Goal: Information Seeking & Learning: Learn about a topic

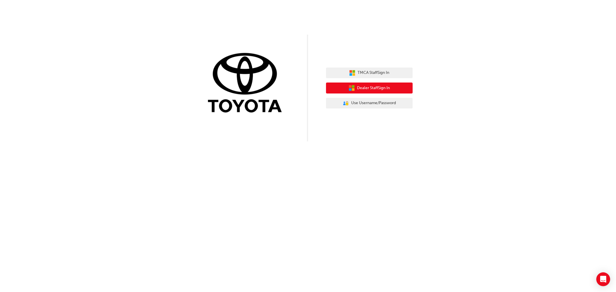
click at [409, 89] on button "Dealer Staff Sign In" at bounding box center [369, 88] width 87 height 11
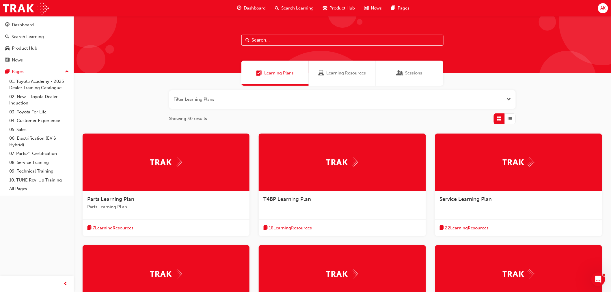
click at [295, 7] on span "Search Learning" at bounding box center [298, 8] width 32 height 7
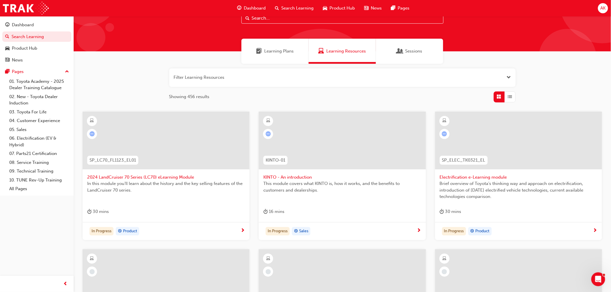
scroll to position [32, 0]
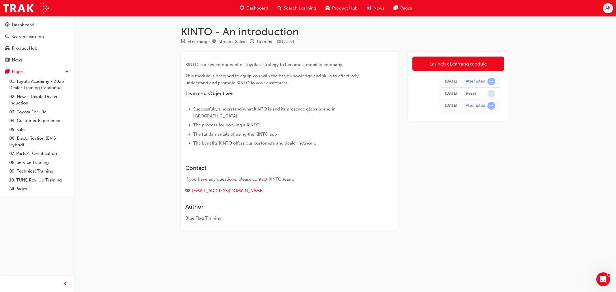
click at [608, 7] on span "AK" at bounding box center [608, 8] width 5 height 7
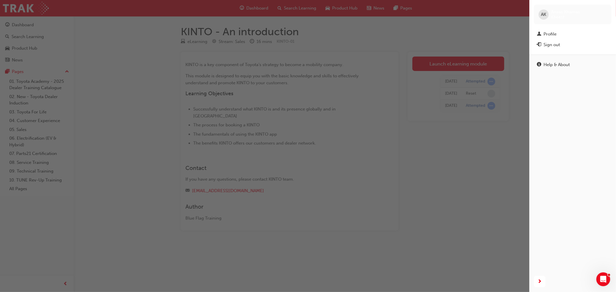
drag, startPoint x: 346, startPoint y: 141, endPoint x: 285, endPoint y: 85, distance: 82.8
click at [346, 141] on div "button" at bounding box center [265, 146] width 530 height 292
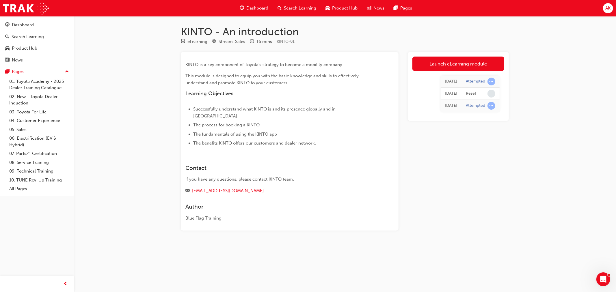
click at [261, 10] on span "Dashboard" at bounding box center [257, 8] width 22 height 7
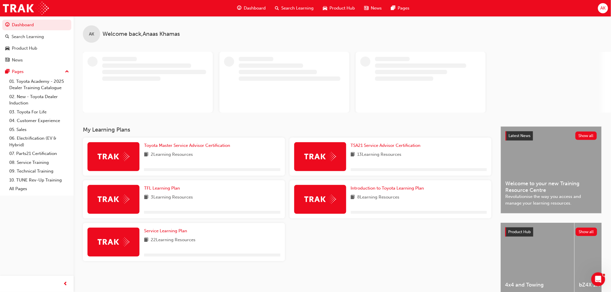
click at [599, 9] on div "AK" at bounding box center [603, 8] width 10 height 10
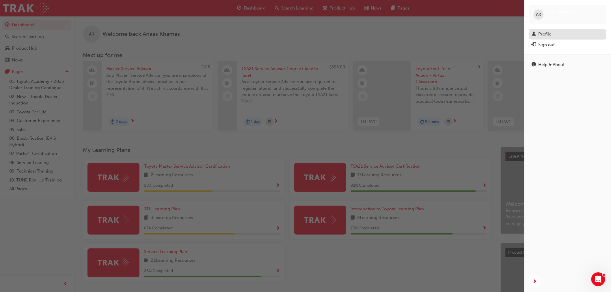
click at [559, 31] on div "Profile" at bounding box center [568, 34] width 72 height 7
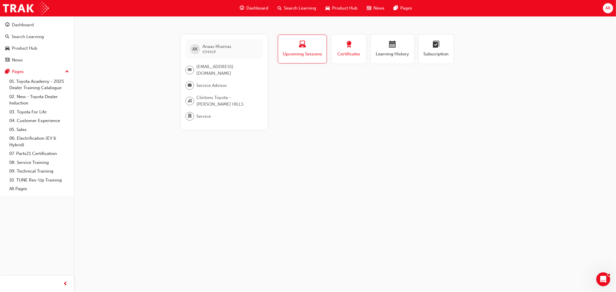
click at [343, 38] on button "Certificates" at bounding box center [349, 49] width 35 height 29
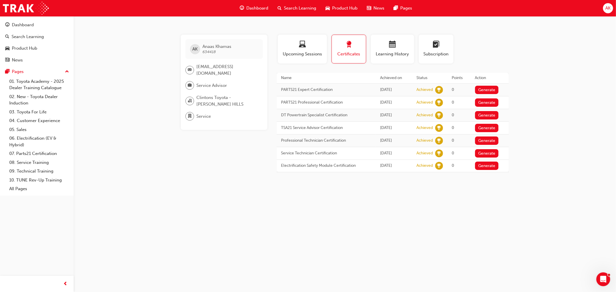
drag, startPoint x: 404, startPoint y: 128, endPoint x: 374, endPoint y: 131, distance: 30.5
click at [376, 131] on td "Fri 3 Nov 2023" at bounding box center [394, 128] width 36 height 13
click at [491, 124] on button "Generate" at bounding box center [487, 128] width 24 height 8
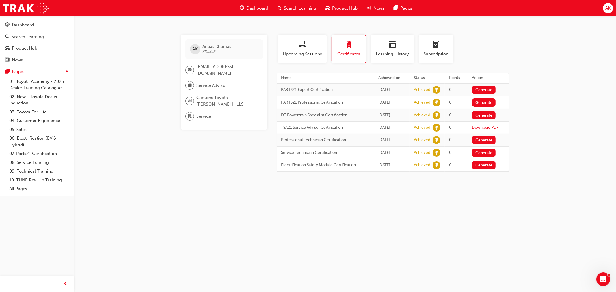
click at [490, 126] on link "Download PDF" at bounding box center [485, 127] width 27 height 5
click at [393, 52] on span "Learning History" at bounding box center [392, 54] width 35 height 7
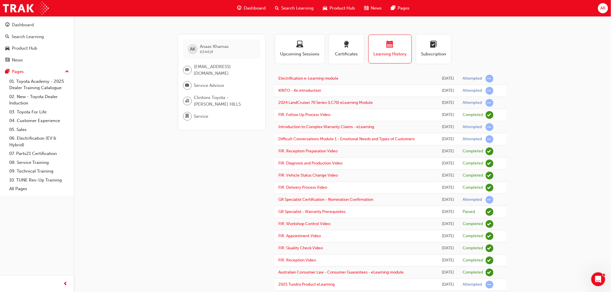
click at [287, 10] on span "Search Learning" at bounding box center [298, 8] width 32 height 7
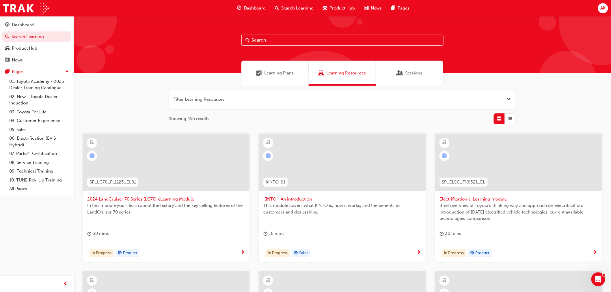
click at [209, 99] on button "button" at bounding box center [342, 99] width 347 height 18
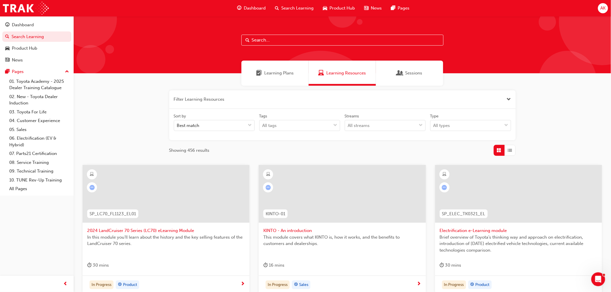
click at [247, 102] on button "button" at bounding box center [342, 99] width 347 height 18
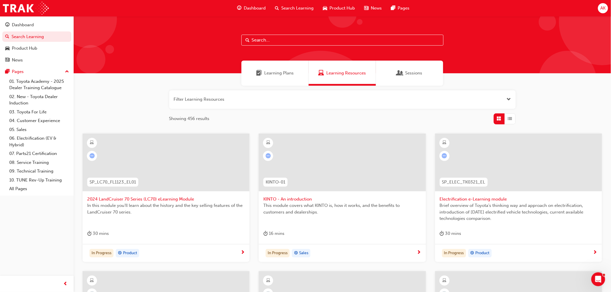
click at [249, 103] on button "button" at bounding box center [342, 99] width 347 height 18
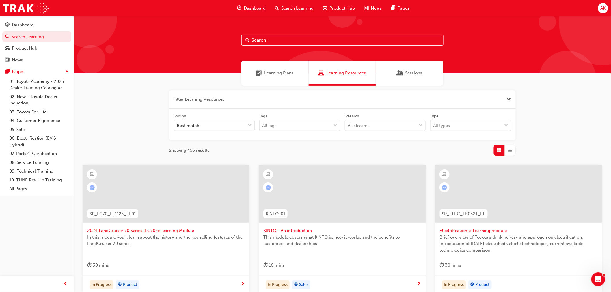
click at [249, 103] on button "button" at bounding box center [342, 99] width 347 height 18
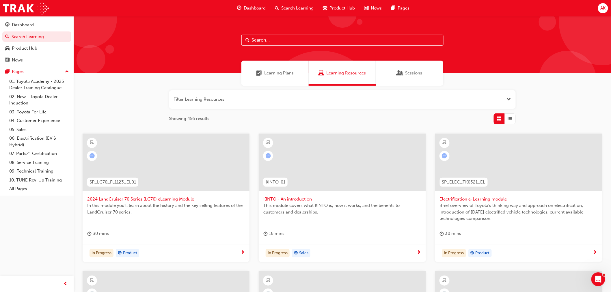
click at [280, 77] on div "Learning Plans" at bounding box center [275, 73] width 67 height 25
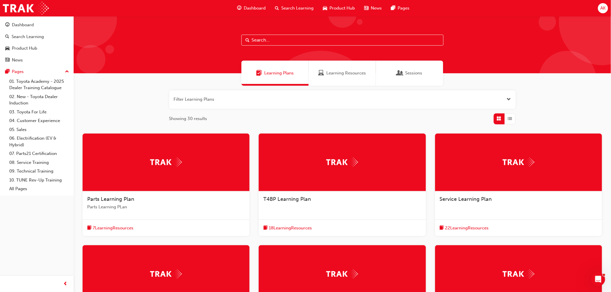
click at [217, 96] on button "button" at bounding box center [342, 99] width 347 height 18
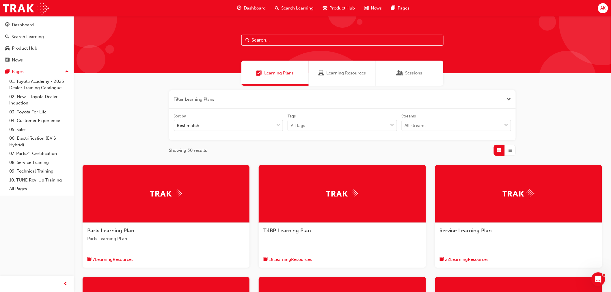
click at [219, 97] on button "button" at bounding box center [342, 99] width 347 height 18
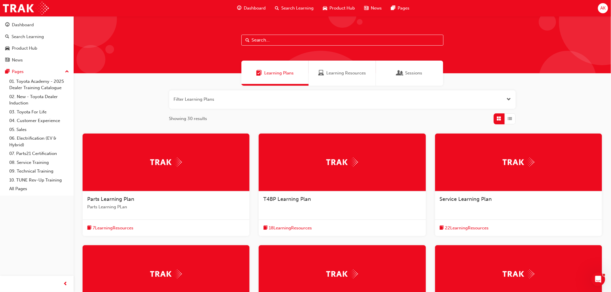
click at [250, 6] on span "Dashboard" at bounding box center [255, 8] width 22 height 7
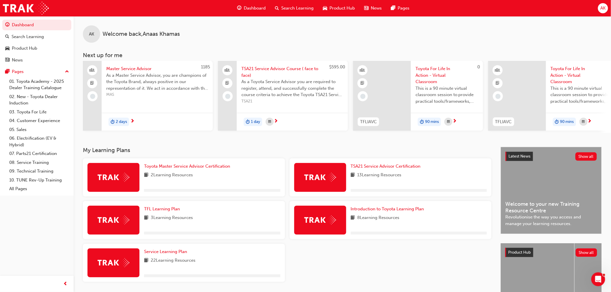
click at [296, 6] on span "Search Learning" at bounding box center [298, 8] width 32 height 7
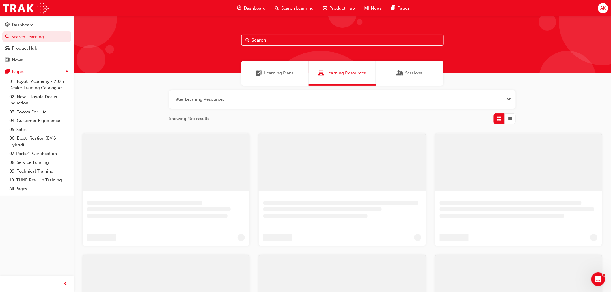
click at [285, 39] on input "text" at bounding box center [343, 40] width 202 height 11
type input "takata"
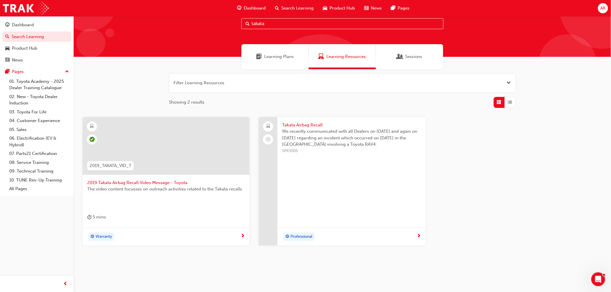
scroll to position [26, 0]
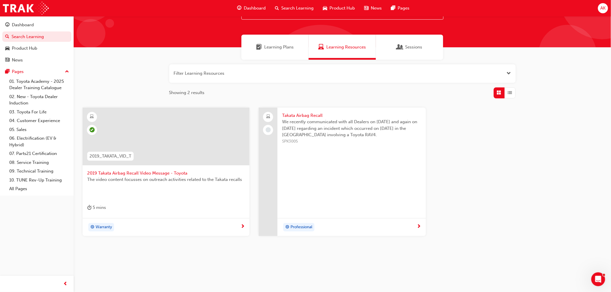
click at [314, 114] on span "Takata Airbag Recall" at bounding box center [351, 115] width 139 height 7
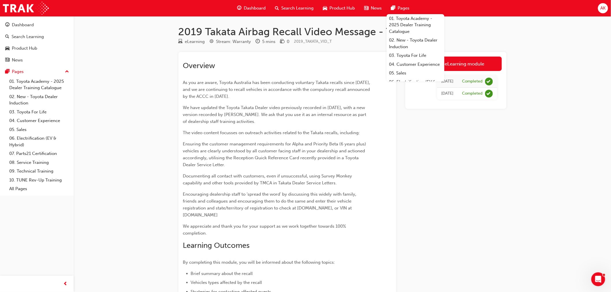
scroll to position [159, 0]
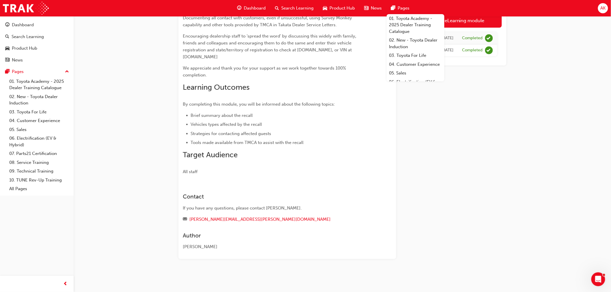
click at [468, 168] on div "Launch eLearning module [DATE] Completed [DATE] Completed" at bounding box center [456, 77] width 101 height 366
